Goal: Task Accomplishment & Management: Manage account settings

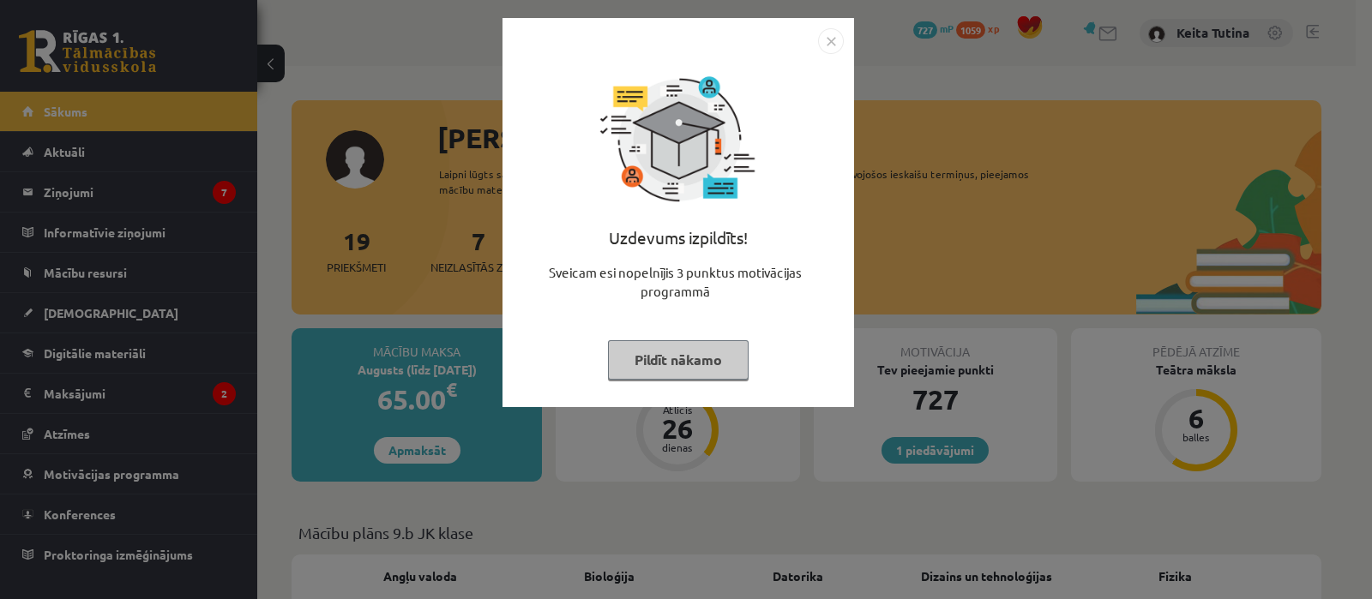
click at [693, 353] on button "Pildīt nākamo" at bounding box center [678, 359] width 141 height 39
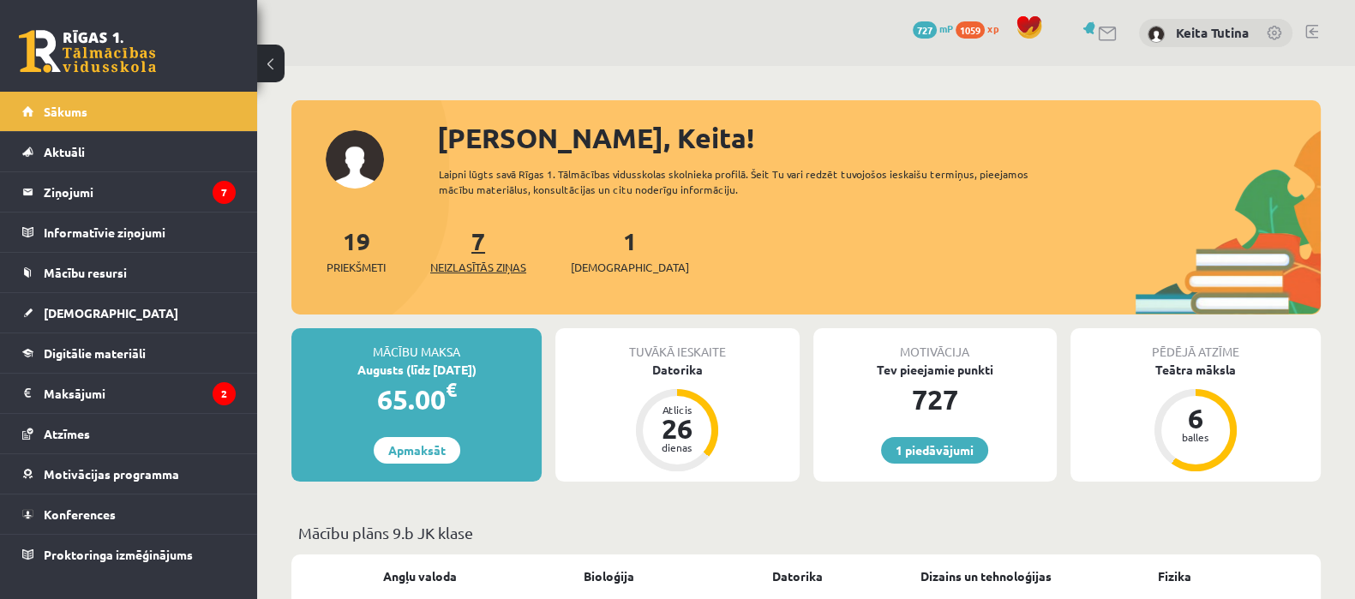
click at [484, 236] on link "7 Neizlasītās ziņas" at bounding box center [478, 250] width 96 height 51
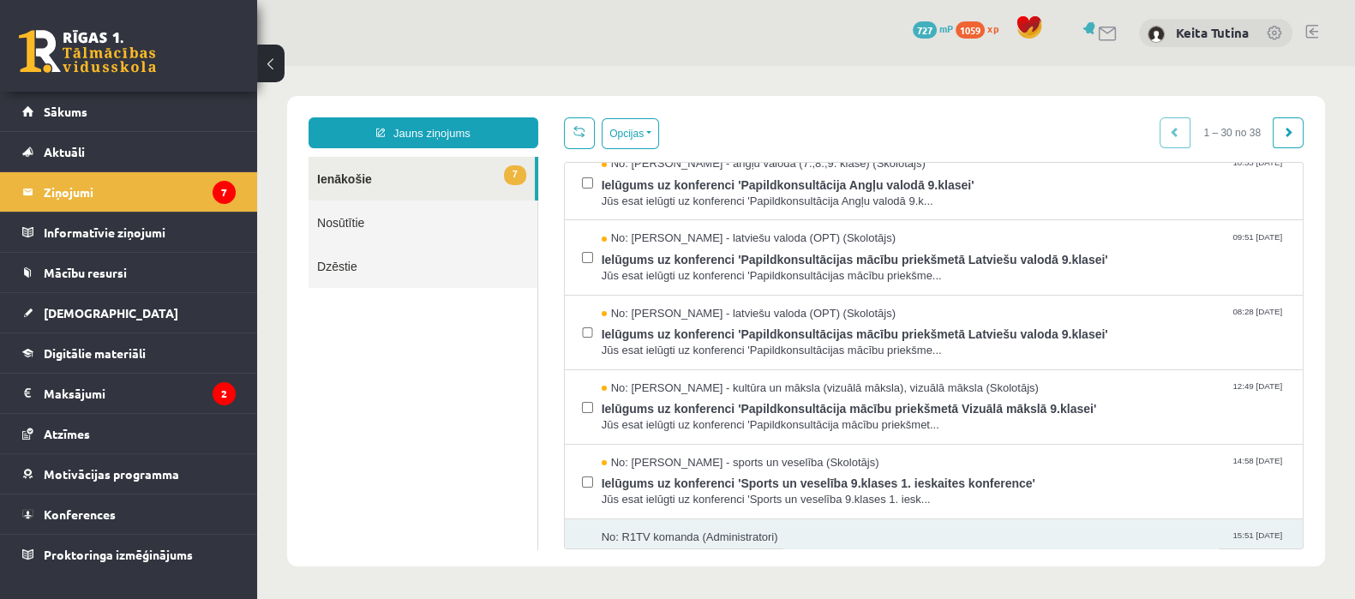
scroll to position [195, 0]
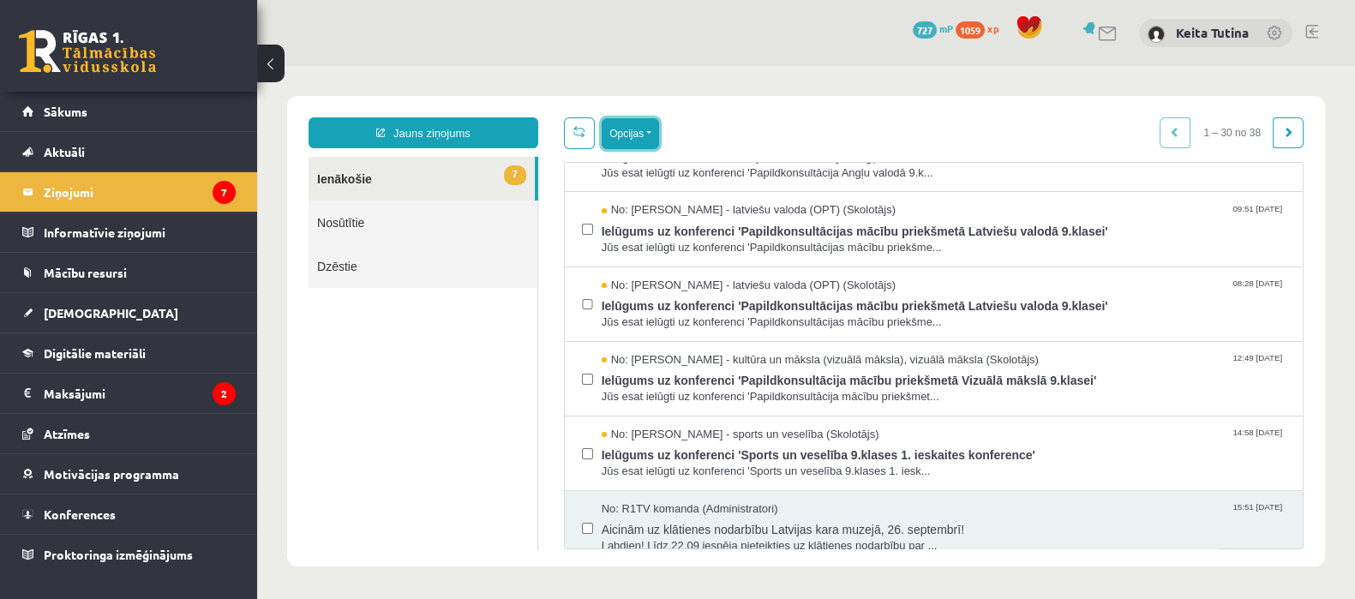
click at [605, 141] on button "Opcijas" at bounding box center [630, 133] width 57 height 31
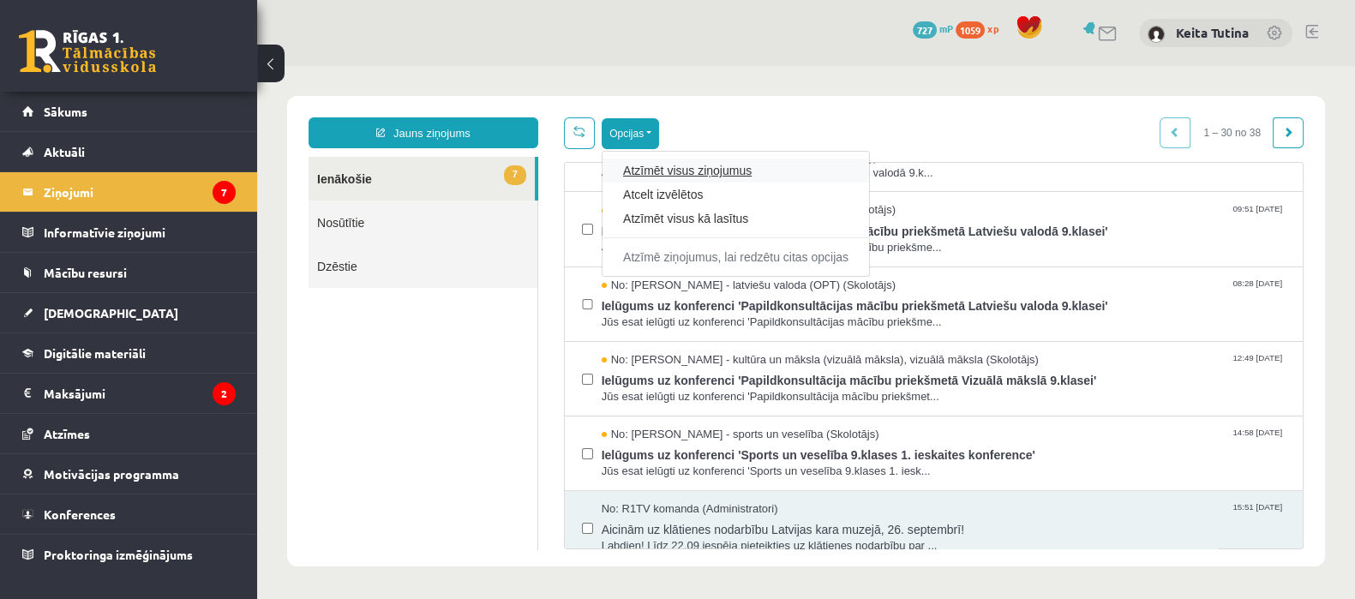
click at [666, 173] on link "Atzīmēt visus ziņojumus" at bounding box center [735, 170] width 225 height 17
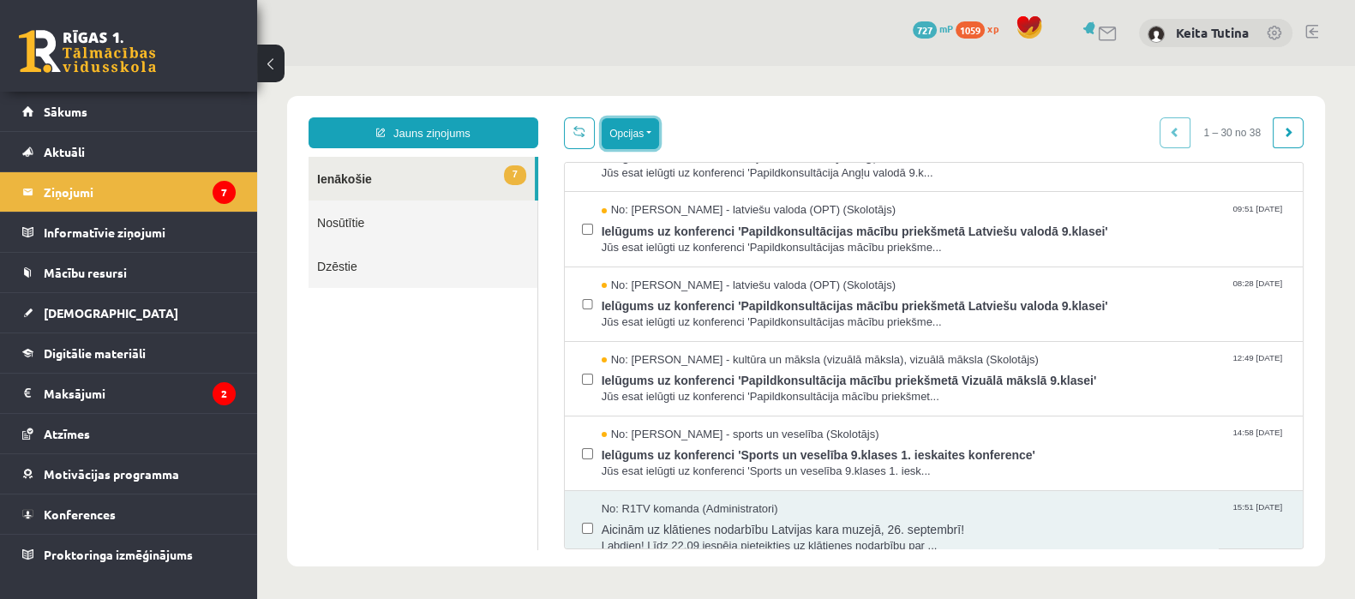
click at [629, 124] on button "Opcijas" at bounding box center [630, 133] width 57 height 31
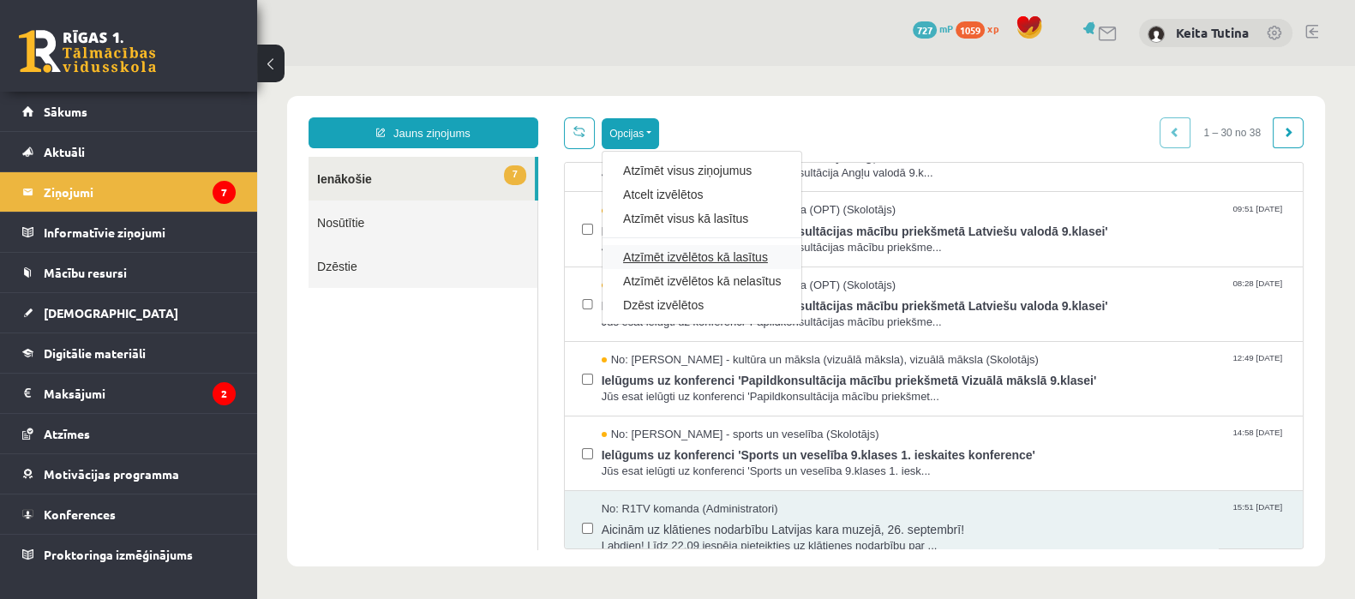
click at [718, 252] on link "Atzīmēt izvēlētos kā lasītus" at bounding box center [702, 257] width 158 height 17
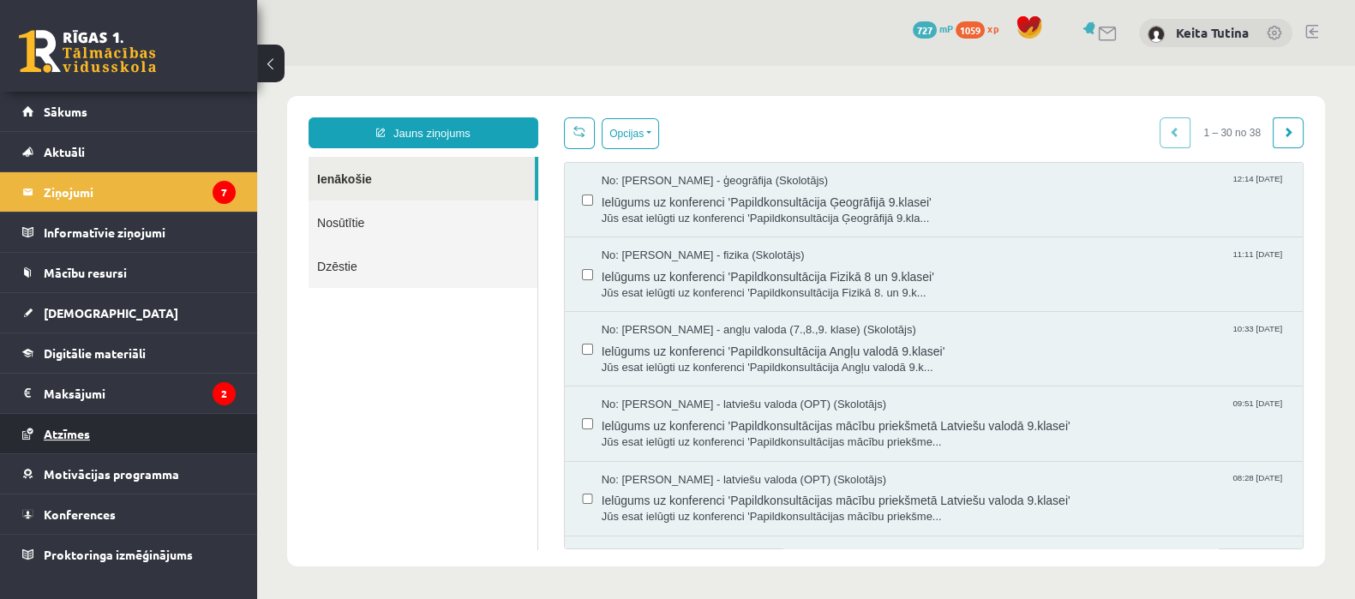
click at [107, 449] on link "Atzīmes" at bounding box center [128, 433] width 213 height 39
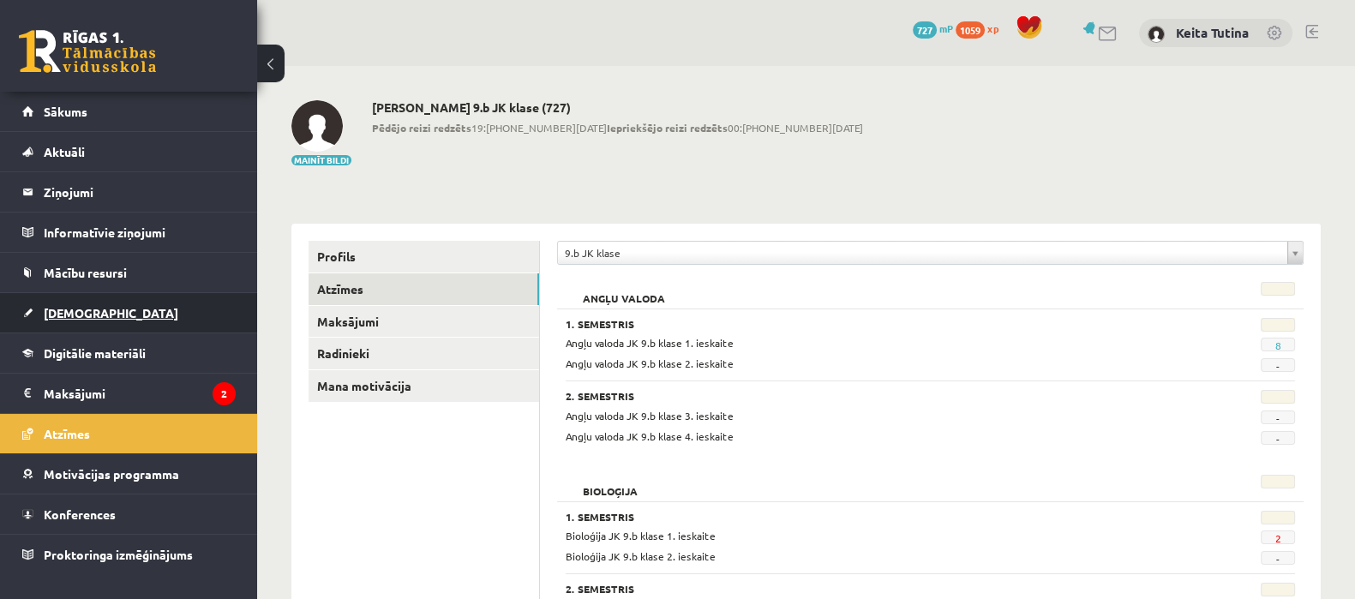
click at [115, 319] on link "[DEMOGRAPHIC_DATA]" at bounding box center [128, 312] width 213 height 39
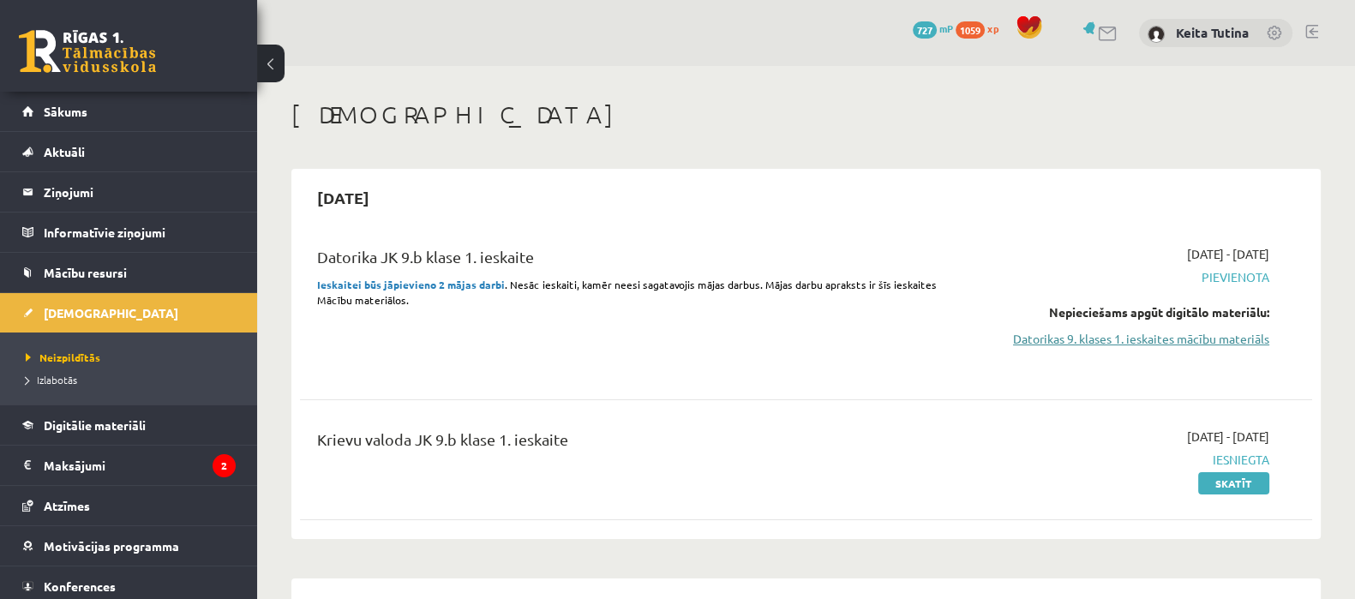
click at [1179, 339] on link "Datorikas 9. klases 1. ieskaites mācību materiāls" at bounding box center [1120, 339] width 300 height 18
click at [164, 448] on legend "Maksājumi 2" at bounding box center [140, 465] width 192 height 39
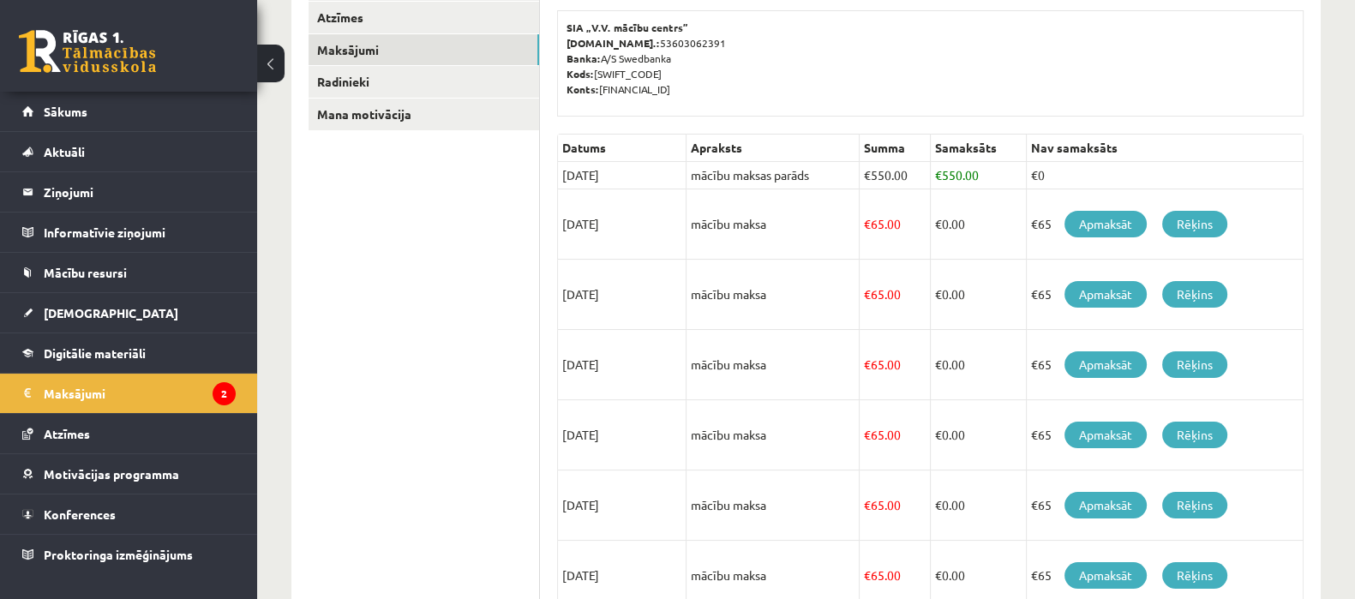
scroll to position [282, 0]
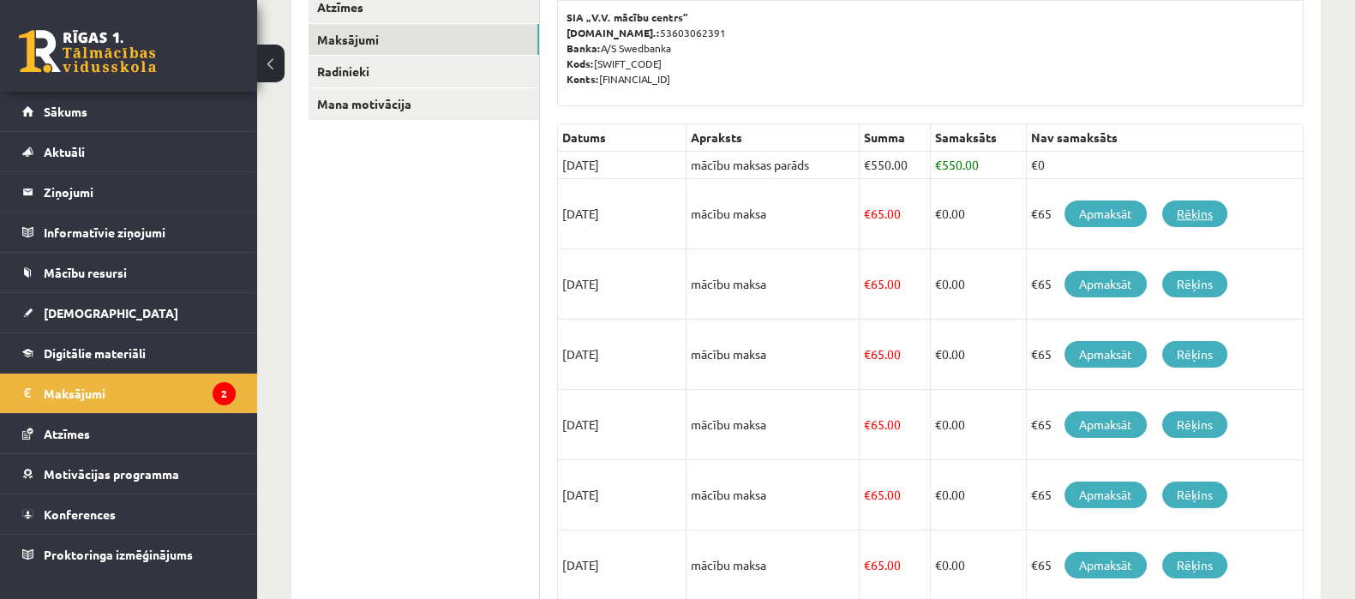
click at [1176, 209] on link "Rēķins" at bounding box center [1194, 214] width 65 height 27
click at [1318, 296] on div "**********" at bounding box center [930, 456] width 781 height 1028
